Goal: Task Accomplishment & Management: Manage account settings

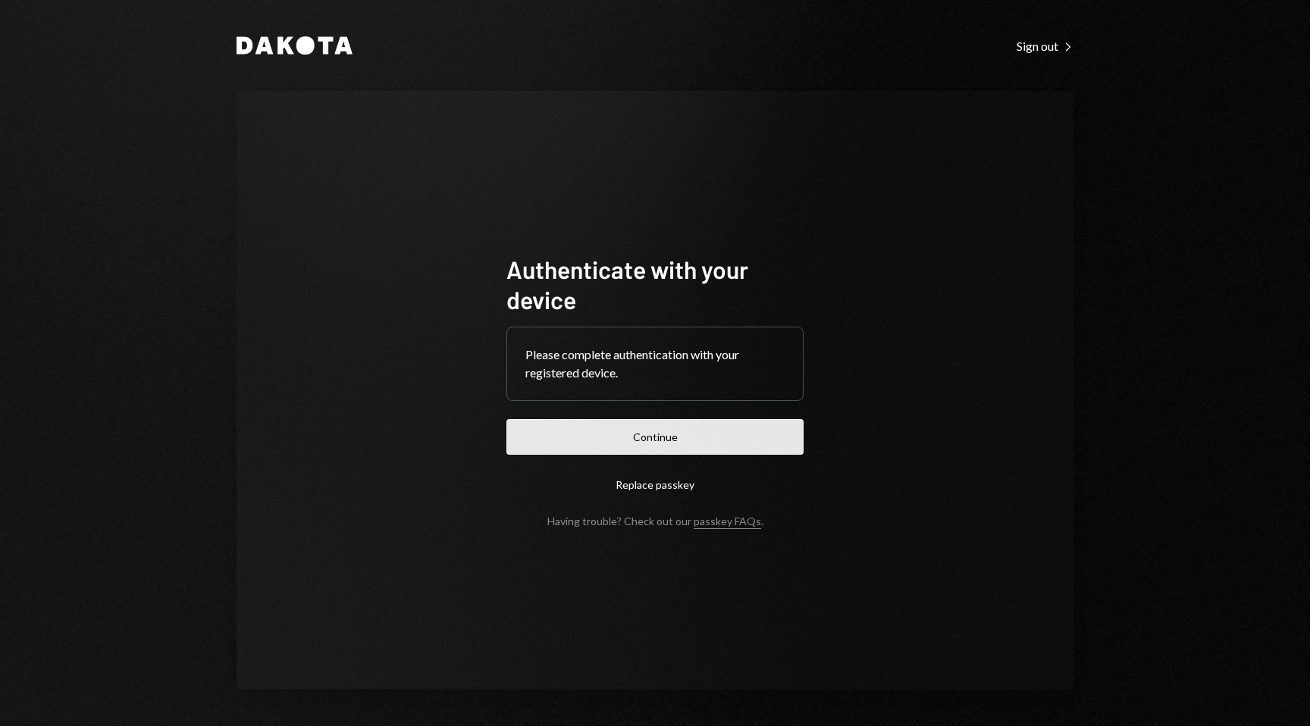
click at [735, 437] on button "Continue" at bounding box center [654, 437] width 297 height 36
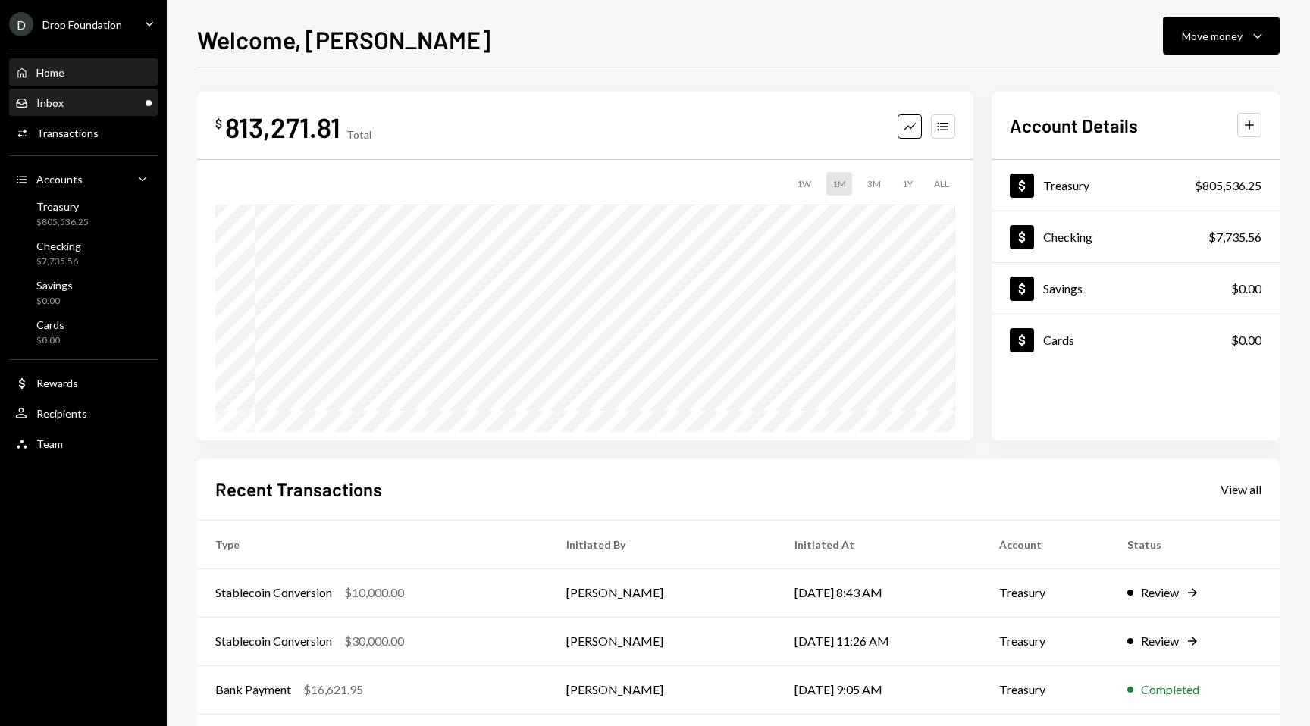
click at [129, 114] on div "Inbox Inbox" at bounding box center [83, 103] width 136 height 26
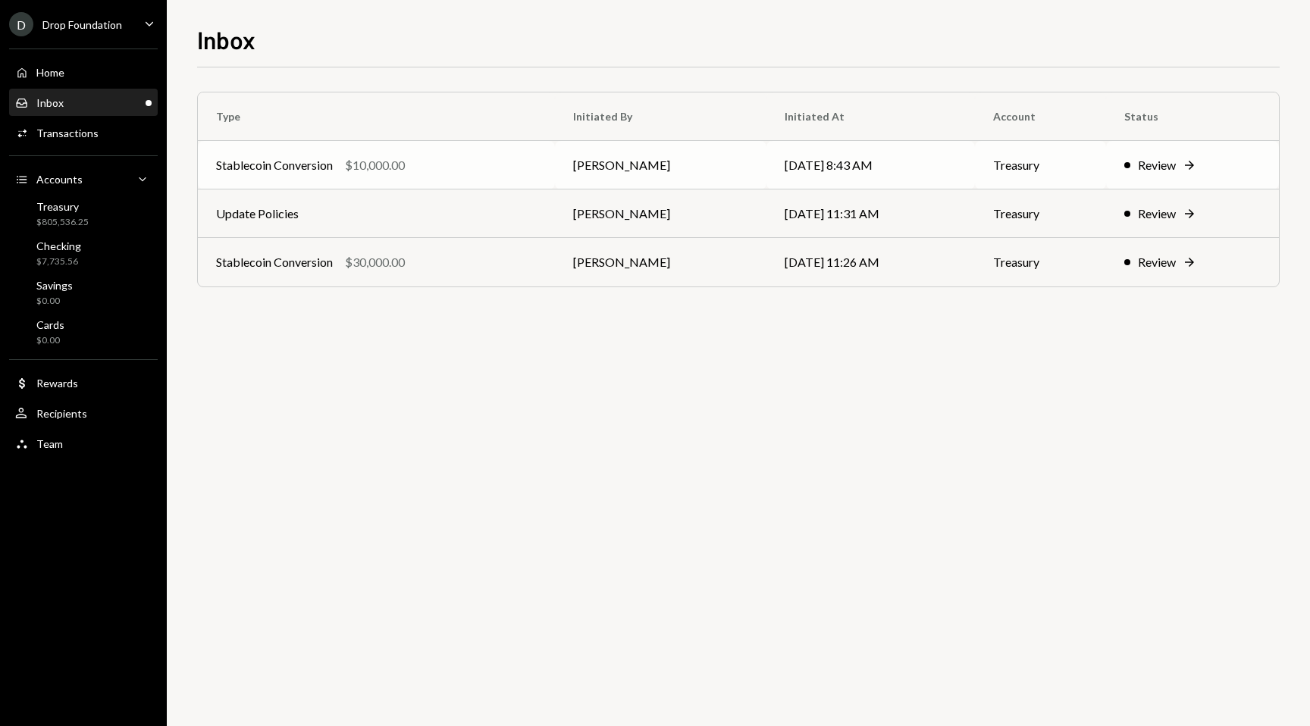
click at [1165, 164] on div "Review" at bounding box center [1157, 165] width 38 height 18
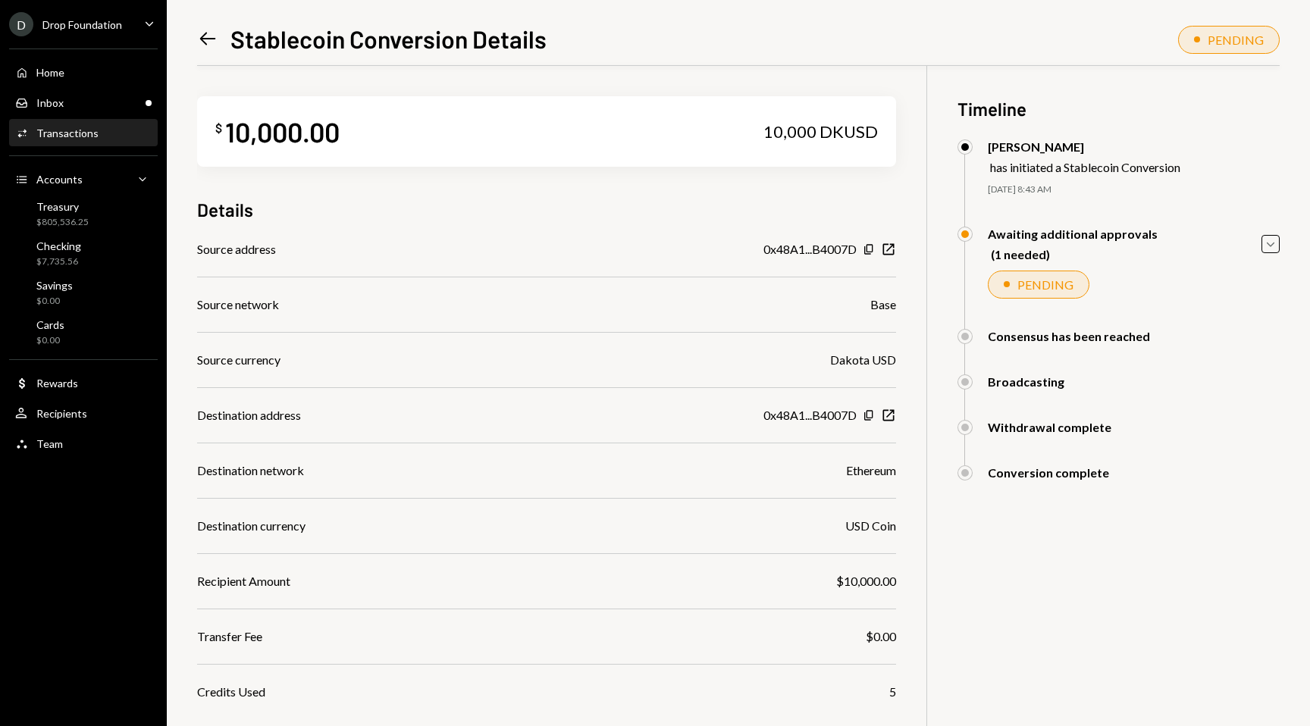
scroll to position [108, 0]
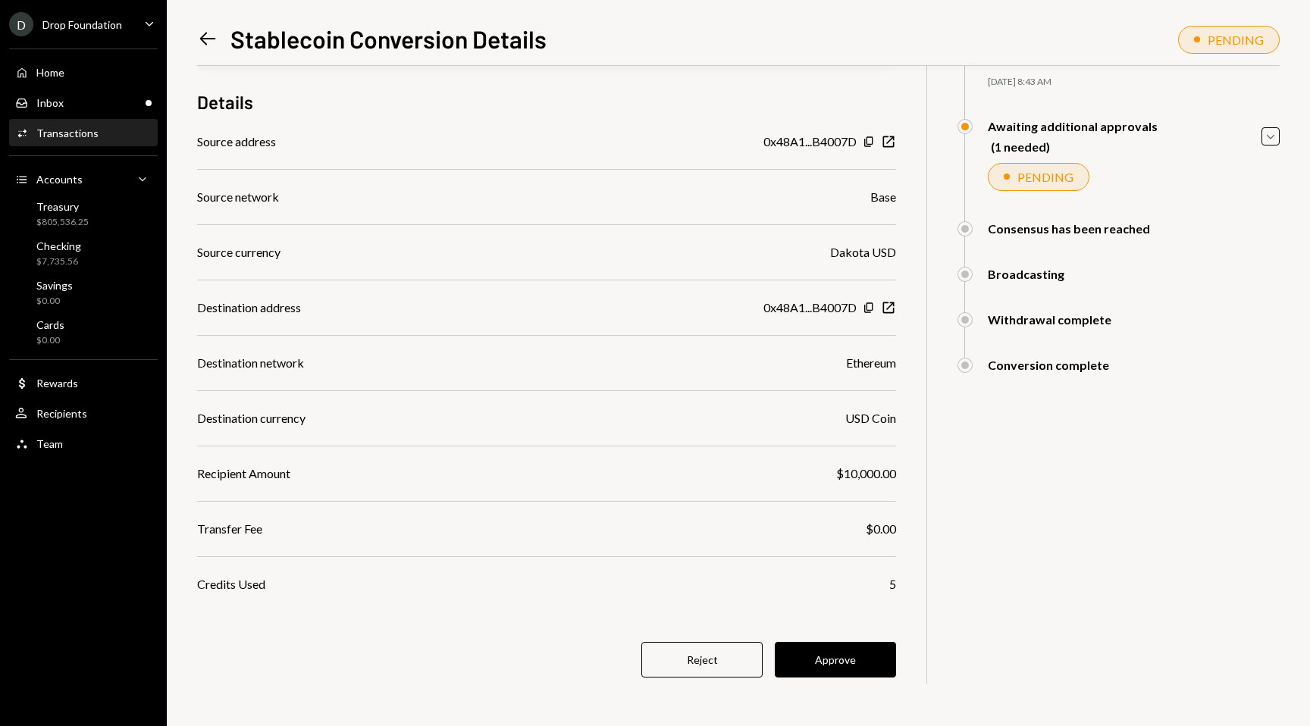
click at [818, 641] on div "$ 10,000.00 10,000 DKUSD Details Source address 0x48A1...B4007D Copy New Window…" at bounding box center [546, 342] width 699 height 768
click at [820, 654] on button "Approve" at bounding box center [835, 660] width 121 height 36
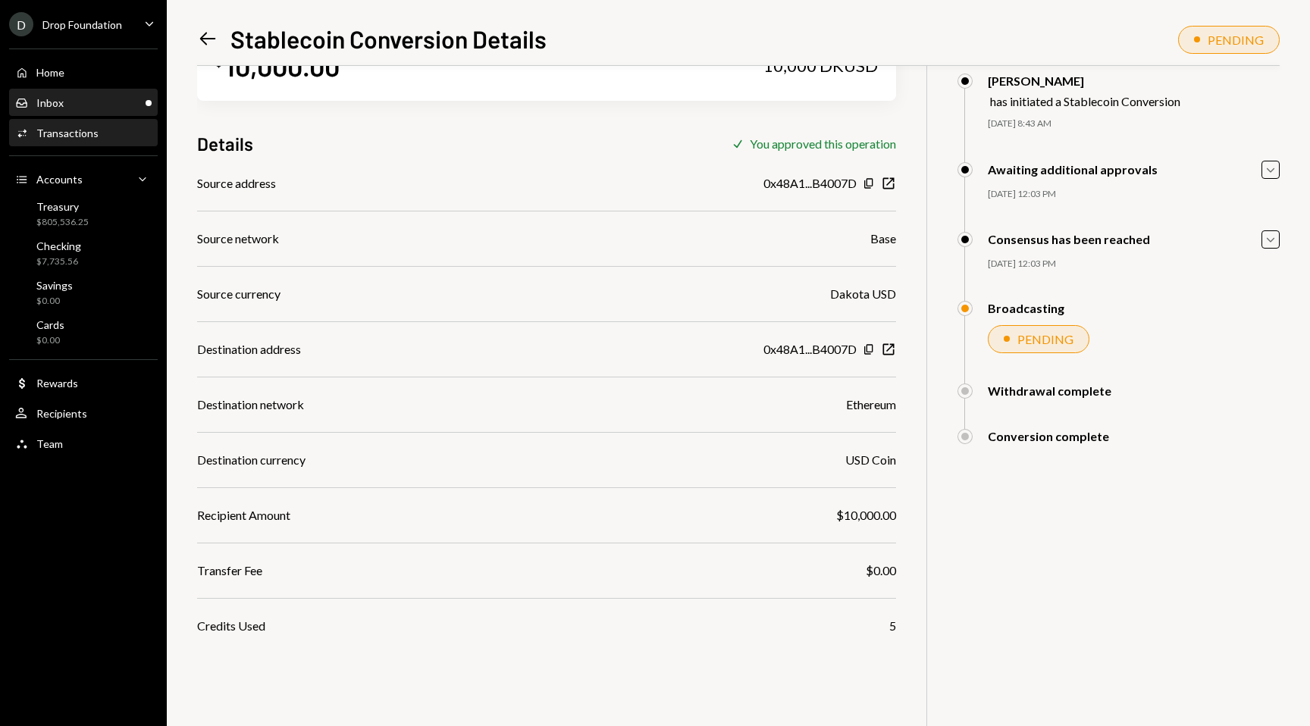
click at [105, 105] on div "Inbox Inbox" at bounding box center [83, 103] width 136 height 14
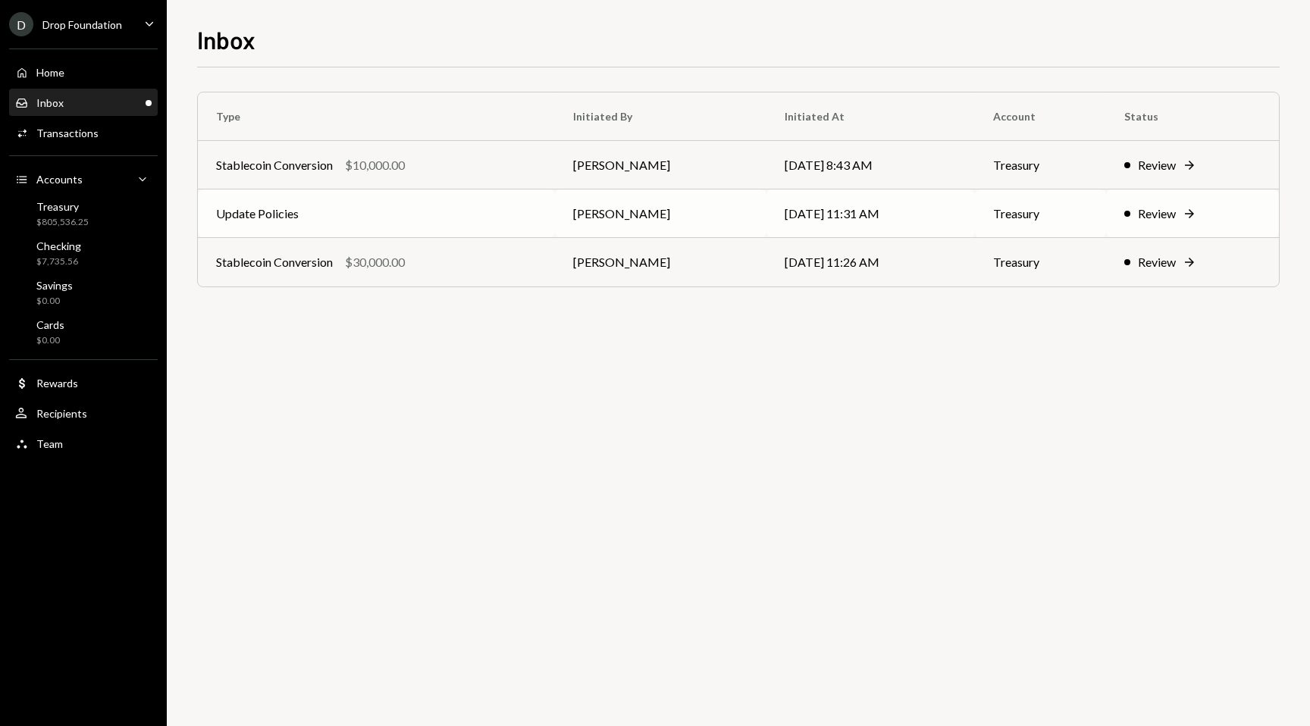
click at [1190, 221] on div "Review Right Arrow" at bounding box center [1192, 214] width 136 height 18
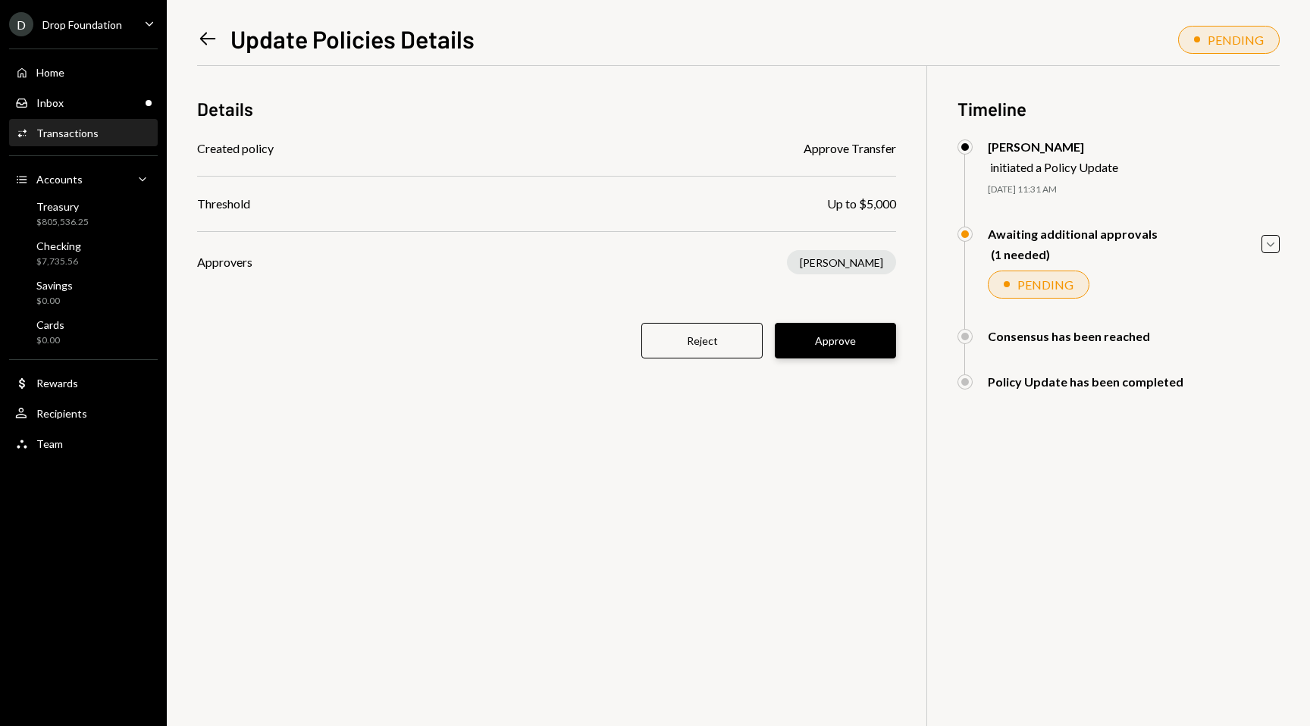
click at [864, 343] on button "Approve" at bounding box center [835, 341] width 121 height 36
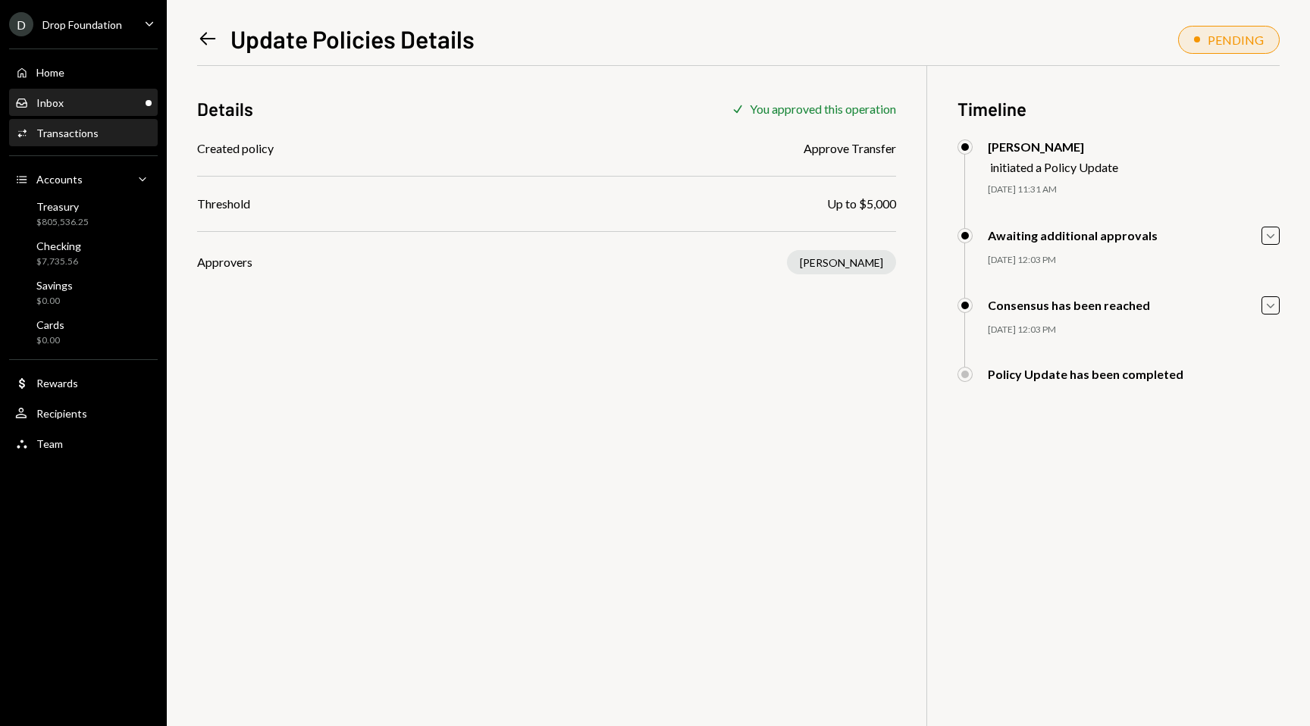
click at [111, 109] on div "Inbox Inbox" at bounding box center [83, 103] width 136 height 26
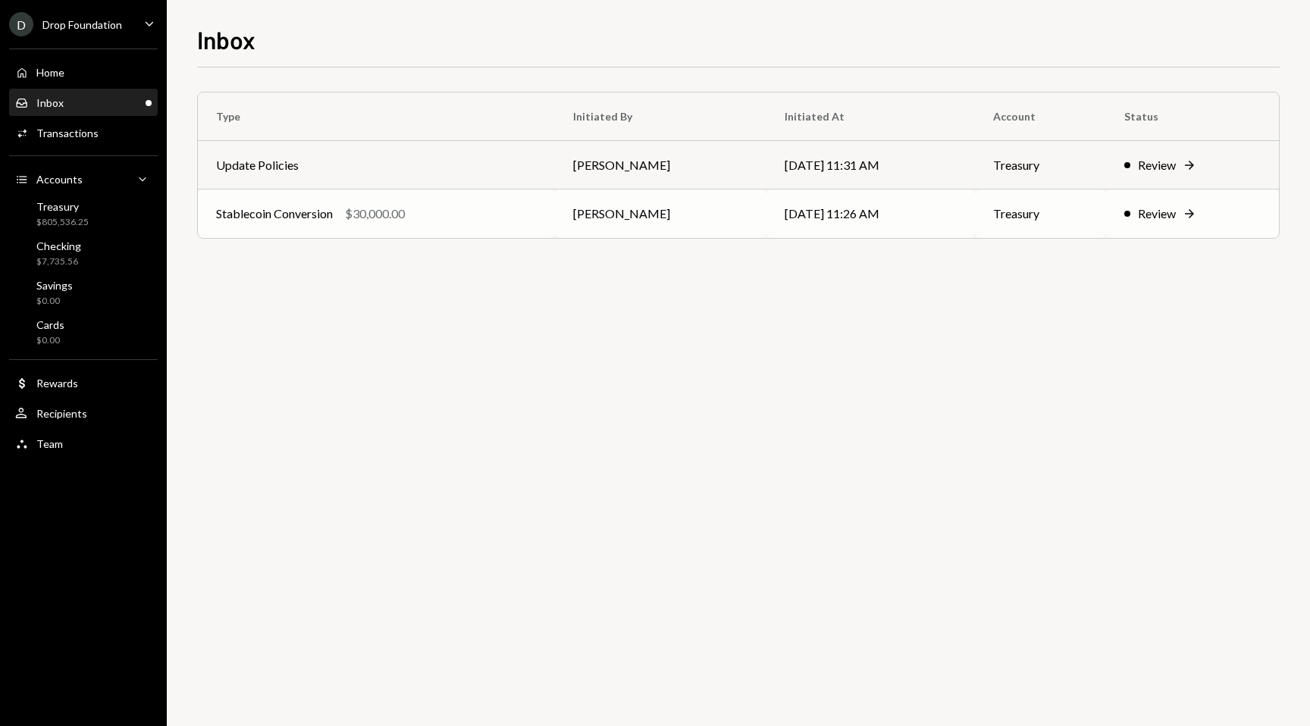
click at [1173, 207] on div "Review" at bounding box center [1157, 214] width 38 height 18
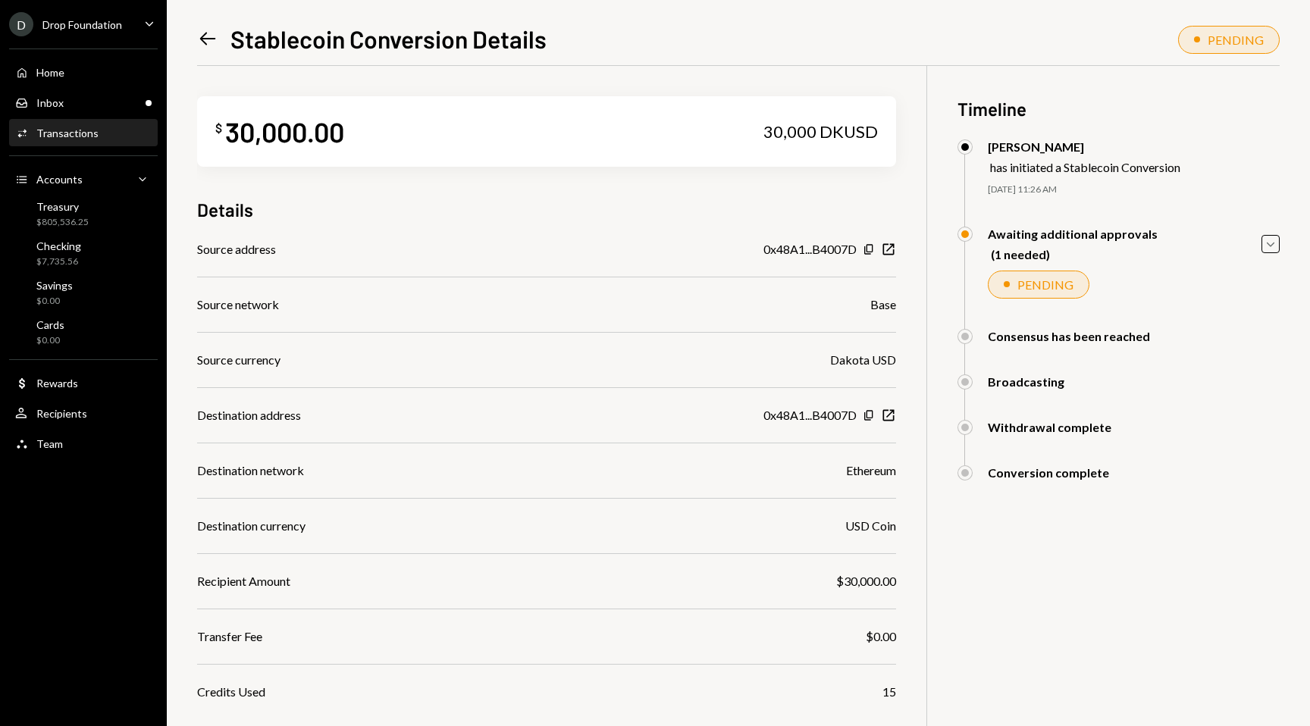
scroll to position [108, 0]
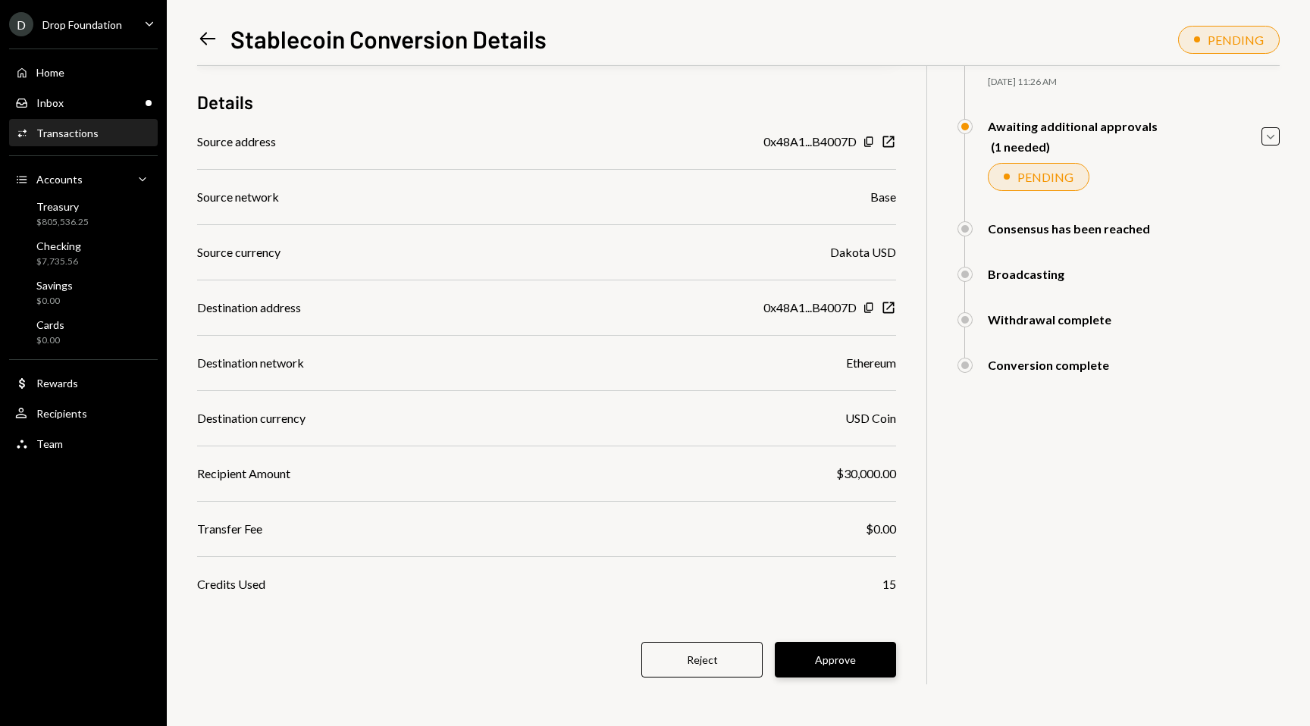
click at [817, 654] on button "Approve" at bounding box center [835, 660] width 121 height 36
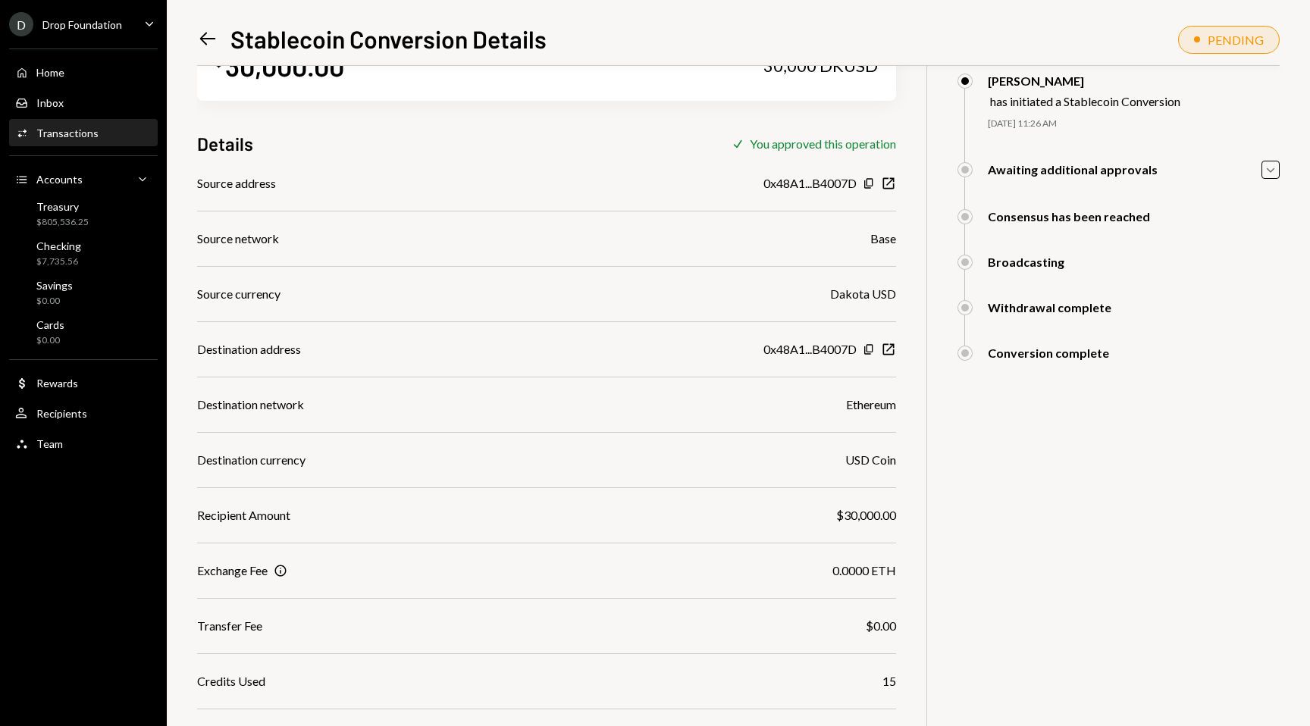
scroll to position [86, 0]
